Goal: Navigation & Orientation: Find specific page/section

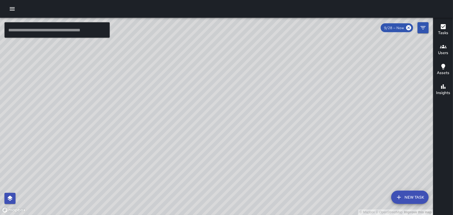
scroll to position [16435, 0]
drag, startPoint x: 258, startPoint y: 82, endPoint x: 241, endPoint y: 152, distance: 71.8
click at [241, 152] on div "© Mapbox © OpenStreetMap Improve this map" at bounding box center [216, 116] width 433 height 197
click at [208, 123] on div "© Mapbox © OpenStreetMap Improve this map RS [PERSON_NAME] Supervisor Tasks 0 /…" at bounding box center [216, 116] width 433 height 197
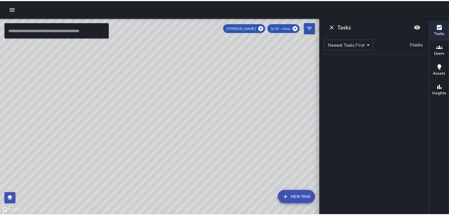
scroll to position [0, 0]
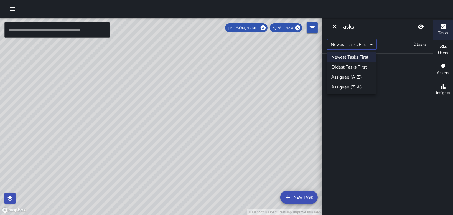
click at [357, 46] on body "© Mapbox © OpenStreetMap Improve this map ​ New Task [PERSON_NAME] 9/28 — Now M…" at bounding box center [226, 107] width 453 height 215
click at [362, 44] on div at bounding box center [226, 107] width 453 height 215
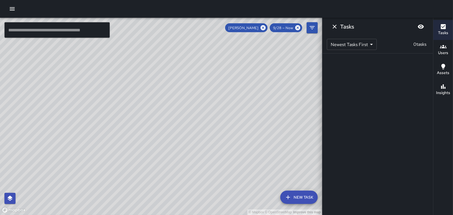
drag, startPoint x: 68, startPoint y: 146, endPoint x: 108, endPoint y: 82, distance: 75.9
click at [108, 82] on div "© Mapbox © OpenStreetMap Improve this map" at bounding box center [161, 116] width 322 height 197
drag, startPoint x: 108, startPoint y: 82, endPoint x: 170, endPoint y: 179, distance: 115.3
click at [140, 215] on html "© Mapbox © OpenStreetMap Improve this map ​ New Task [PERSON_NAME] 9/28 — Now M…" at bounding box center [226, 107] width 453 height 215
drag, startPoint x: 163, startPoint y: 88, endPoint x: 161, endPoint y: 184, distance: 95.7
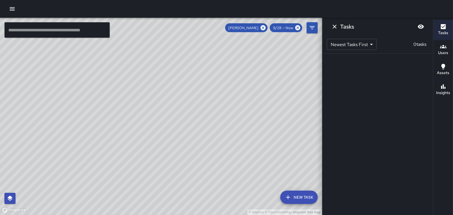
click at [161, 184] on div "© Mapbox © OpenStreetMap Improve this map" at bounding box center [161, 116] width 322 height 197
click at [333, 25] on icon "Dismiss" at bounding box center [335, 26] width 7 height 7
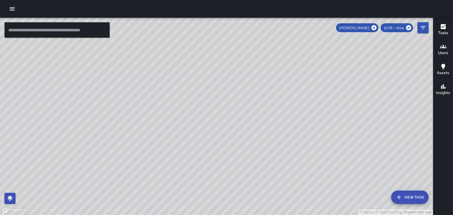
drag, startPoint x: 230, startPoint y: 172, endPoint x: 196, endPoint y: 90, distance: 88.3
click at [196, 90] on div "© Mapbox © OpenStreetMap Improve this map" at bounding box center [216, 116] width 433 height 197
click at [11, 7] on icon "button" at bounding box center [12, 8] width 5 height 3
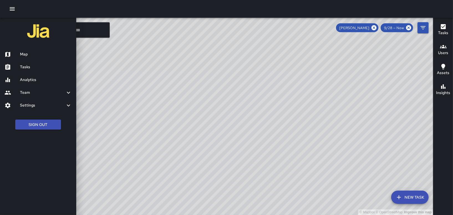
click at [26, 69] on h6 "Tasks" at bounding box center [46, 67] width 52 height 6
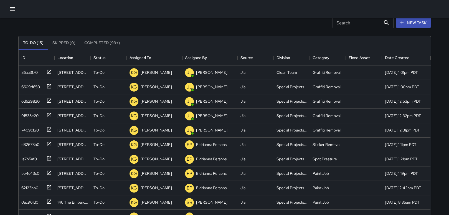
scroll to position [20, 0]
click at [12, 9] on icon "button" at bounding box center [12, 8] width 5 height 3
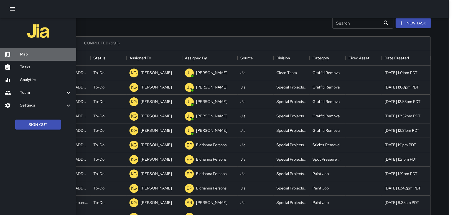
click at [22, 55] on h6 "Map" at bounding box center [46, 54] width 52 height 6
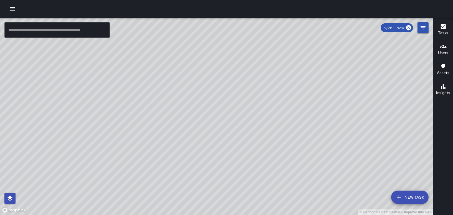
drag, startPoint x: 253, startPoint y: 146, endPoint x: 310, endPoint y: 207, distance: 83.4
click at [310, 207] on div "© Mapbox © OpenStreetMap Improve this map" at bounding box center [216, 116] width 433 height 197
drag, startPoint x: 268, startPoint y: 178, endPoint x: 268, endPoint y: 144, distance: 34.7
click at [268, 144] on div "© Mapbox © OpenStreetMap Improve this map" at bounding box center [216, 116] width 433 height 197
click at [176, 80] on div "© Mapbox © OpenStreetMap Improve this map" at bounding box center [216, 116] width 433 height 197
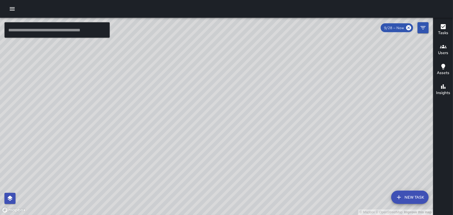
drag, startPoint x: 215, startPoint y: 117, endPoint x: 191, endPoint y: 156, distance: 46.5
click at [191, 156] on div "© Mapbox © OpenStreetMap Improve this map" at bounding box center [216, 116] width 433 height 197
drag, startPoint x: 224, startPoint y: 175, endPoint x: 219, endPoint y: 133, distance: 42.2
click at [219, 133] on div "© Mapbox © OpenStreetMap Improve this map" at bounding box center [216, 116] width 433 height 197
drag, startPoint x: 139, startPoint y: 98, endPoint x: 207, endPoint y: 163, distance: 93.8
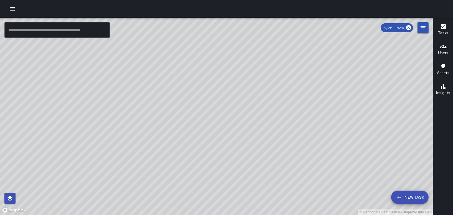
click at [207, 163] on div "© Mapbox © OpenStreetMap Improve this map" at bounding box center [216, 116] width 433 height 197
drag, startPoint x: 237, startPoint y: 121, endPoint x: 220, endPoint y: 46, distance: 76.8
click at [220, 46] on div "© Mapbox © OpenStreetMap Improve this map" at bounding box center [216, 116] width 433 height 197
drag, startPoint x: 228, startPoint y: 150, endPoint x: 222, endPoint y: 107, distance: 43.7
click at [222, 107] on div "© Mapbox © OpenStreetMap Improve this map" at bounding box center [216, 116] width 433 height 197
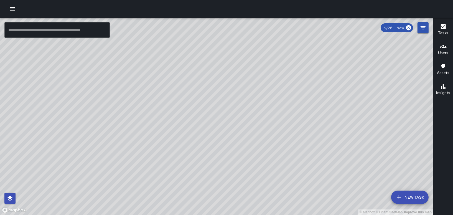
drag, startPoint x: 216, startPoint y: 184, endPoint x: 218, endPoint y: 178, distance: 6.3
click at [218, 178] on div "© Mapbox © OpenStreetMap Improve this map" at bounding box center [216, 116] width 433 height 197
